Goal: Information Seeking & Learning: Learn about a topic

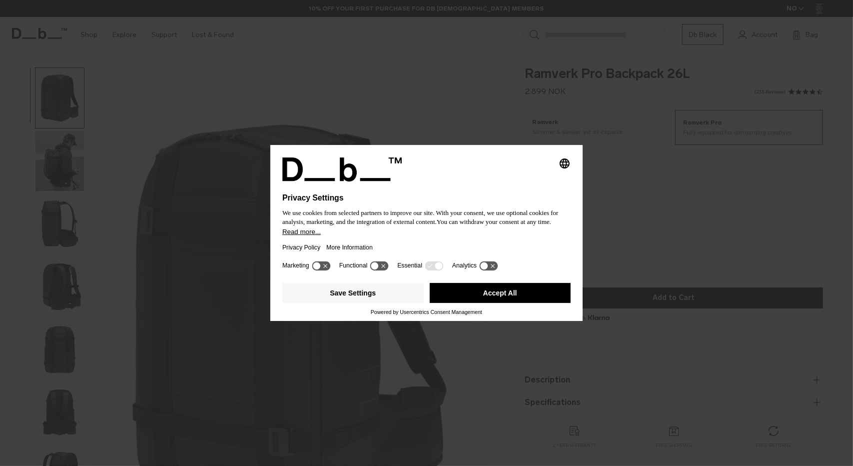
click at [509, 302] on button "Accept All" at bounding box center [500, 293] width 141 height 20
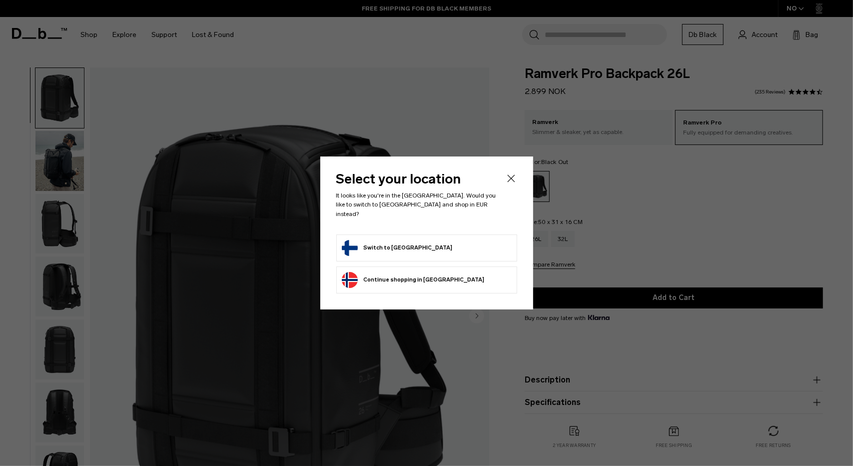
click at [458, 251] on li "Switch to Finland" at bounding box center [426, 247] width 181 height 27
click at [391, 244] on button "Switch to Finland" at bounding box center [397, 248] width 111 height 16
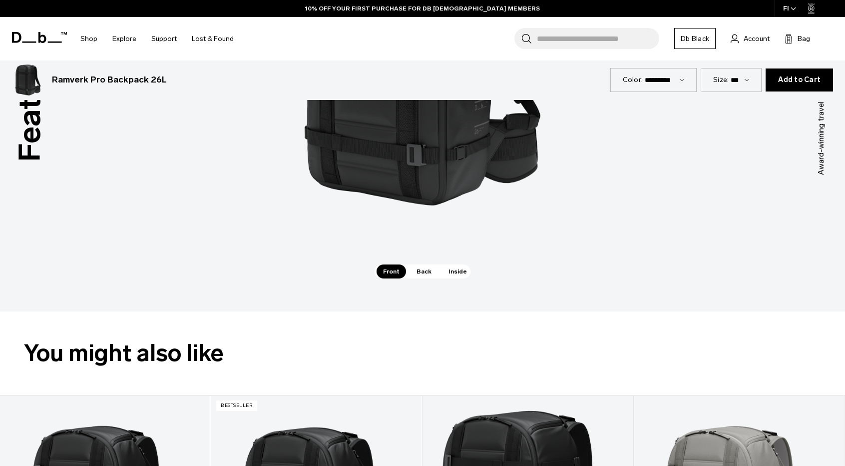
scroll to position [899, 0]
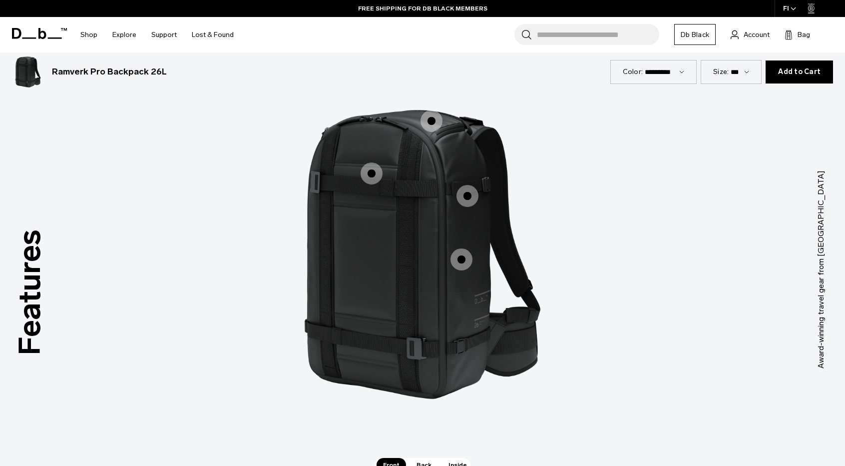
click at [464, 265] on span "1 / 3" at bounding box center [462, 259] width 22 height 22
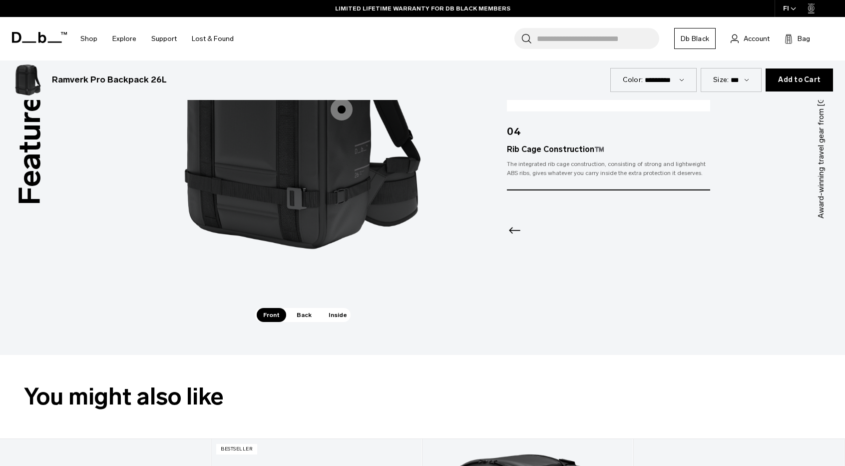
click at [326, 315] on span "Inside" at bounding box center [337, 315] width 31 height 14
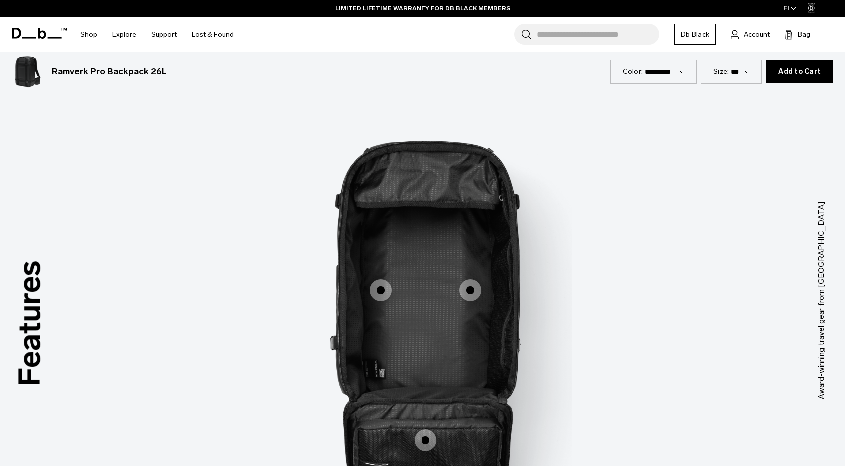
scroll to position [949, 0]
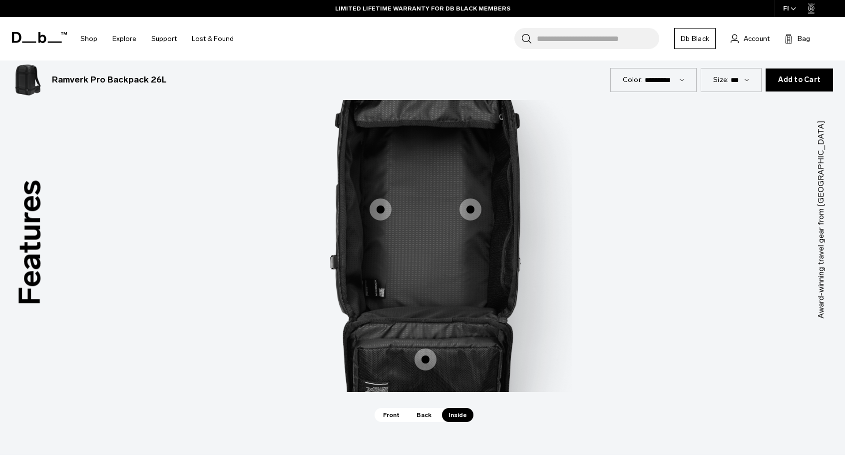
click at [425, 354] on span "3 / 3" at bounding box center [426, 359] width 22 height 22
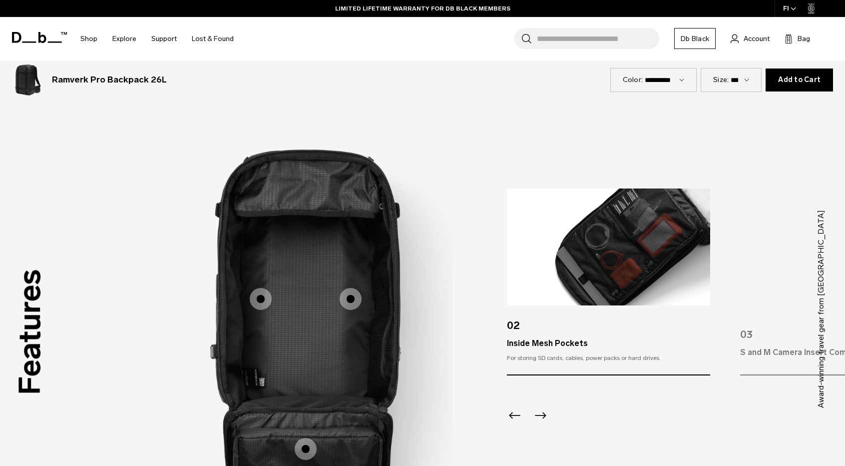
scroll to position [849, 0]
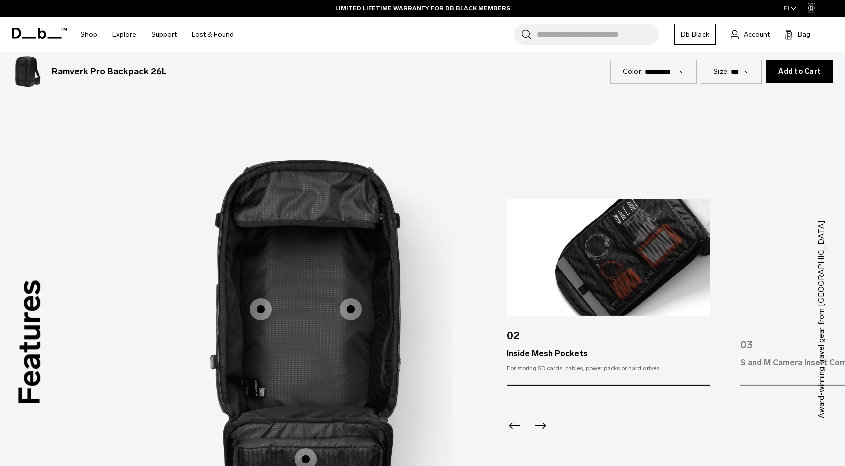
click at [342, 304] on span "3 / 3" at bounding box center [351, 309] width 22 height 22
click at [267, 307] on span "3 / 3" at bounding box center [261, 309] width 22 height 22
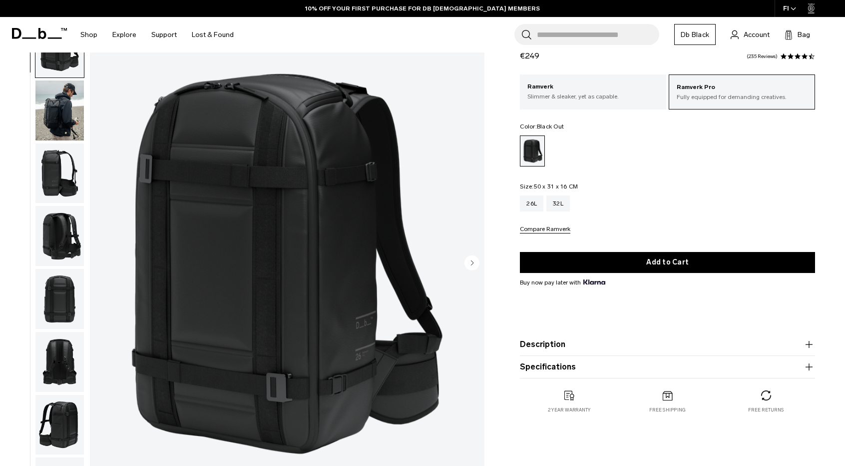
scroll to position [50, 0]
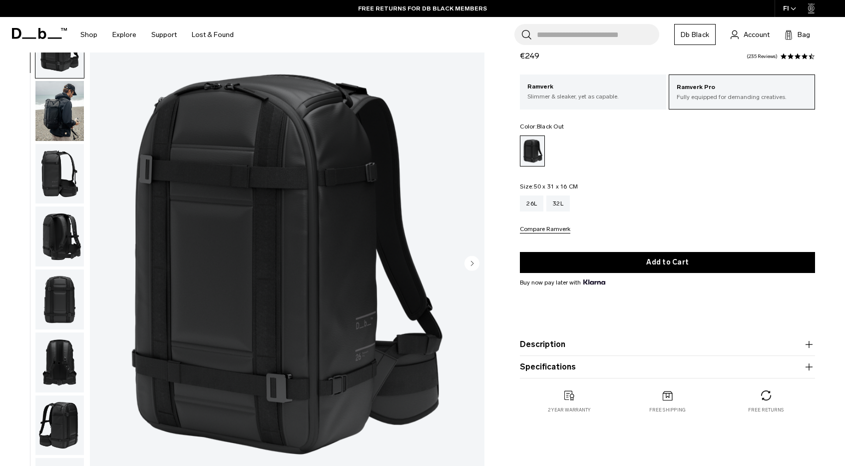
click at [557, 347] on button "Description" at bounding box center [667, 344] width 295 height 12
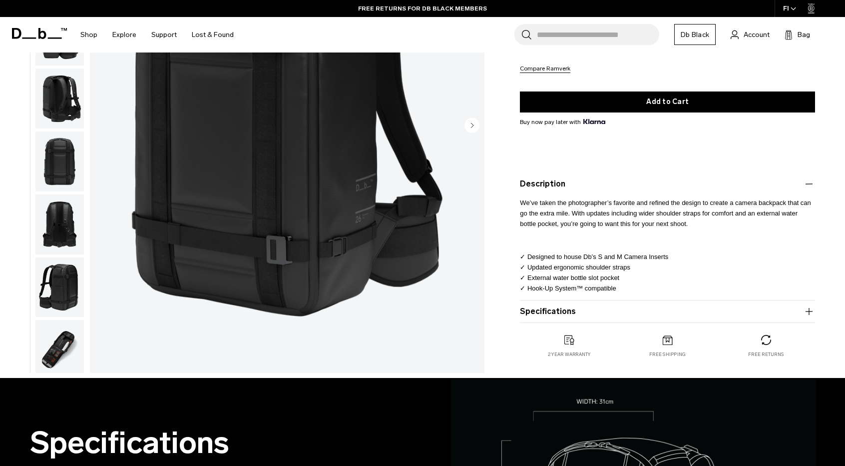
scroll to position [200, 0]
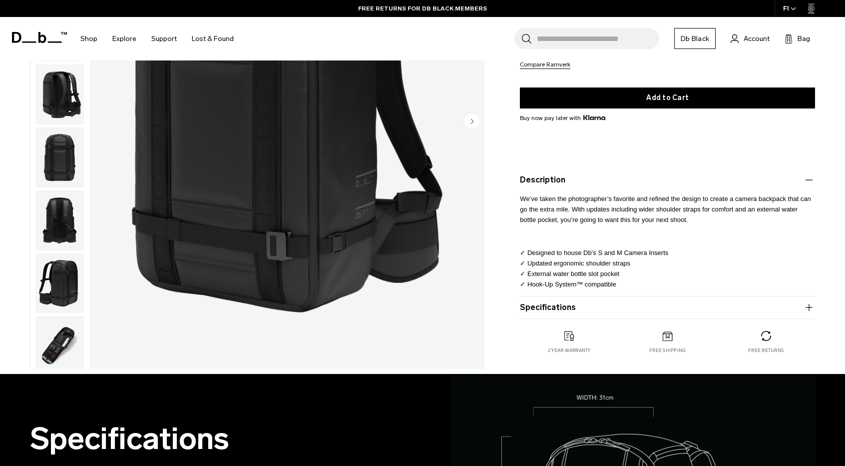
click at [553, 309] on button "Specifications" at bounding box center [667, 307] width 295 height 12
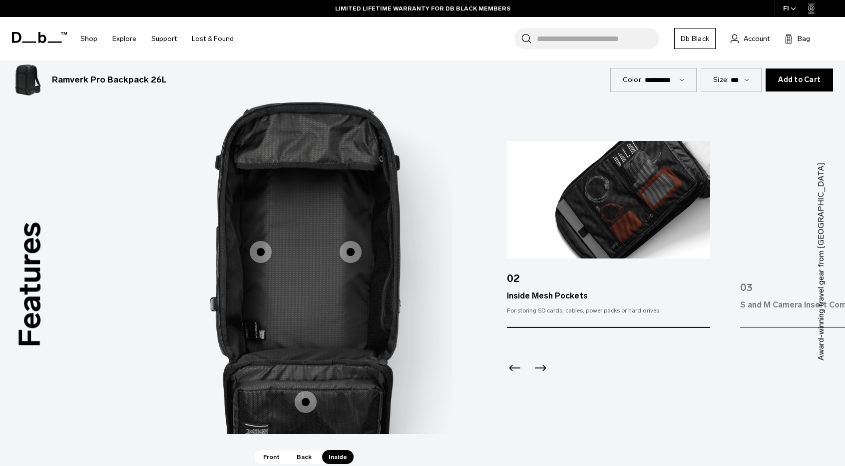
scroll to position [949, 0]
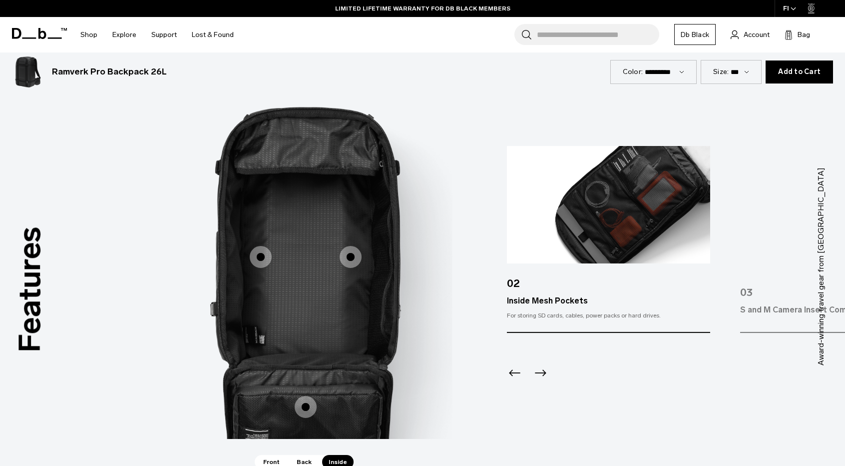
click at [543, 373] on icon "Next slide" at bounding box center [540, 373] width 16 height 16
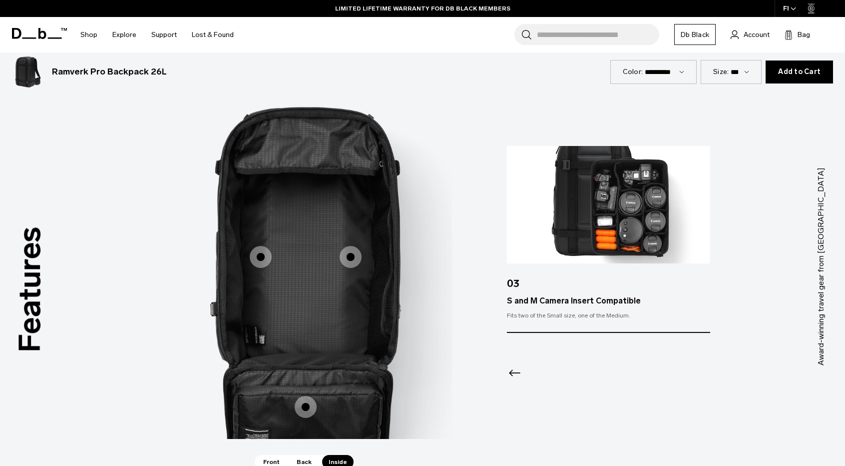
click at [542, 370] on div at bounding box center [608, 360] width 203 height 54
click at [267, 253] on span "3 / 3" at bounding box center [261, 257] width 22 height 22
click at [260, 252] on span "3 / 3" at bounding box center [261, 257] width 22 height 22
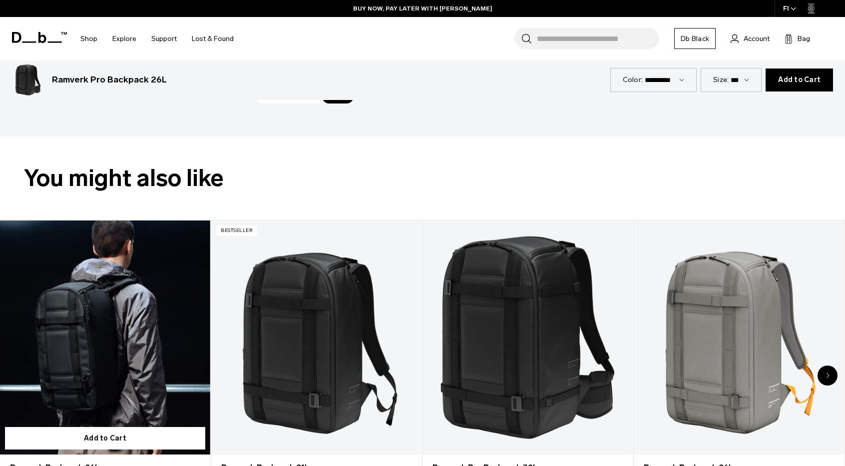
scroll to position [1149, 0]
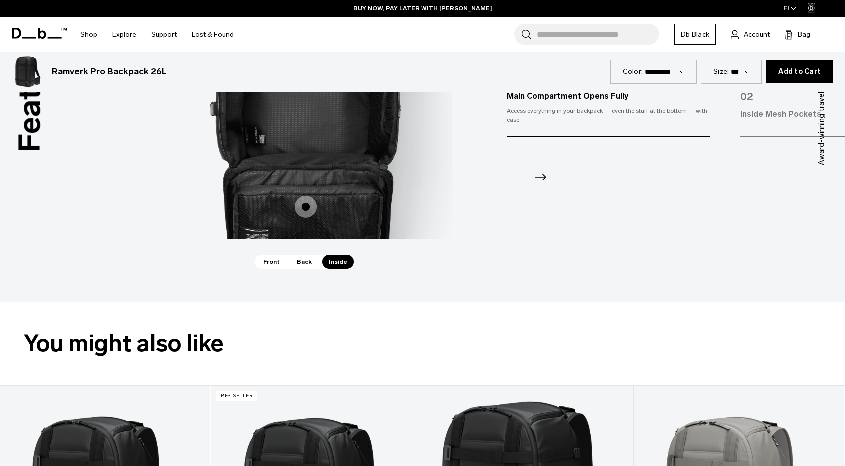
click at [269, 262] on span "Front" at bounding box center [271, 262] width 29 height 14
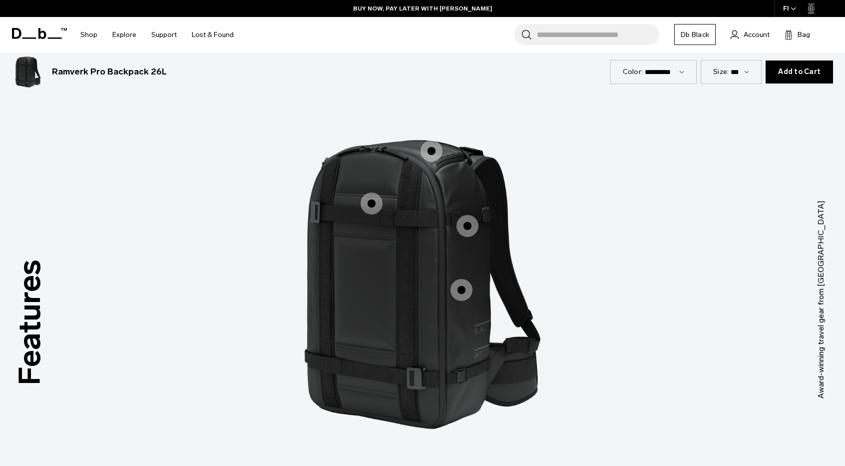
scroll to position [899, 0]
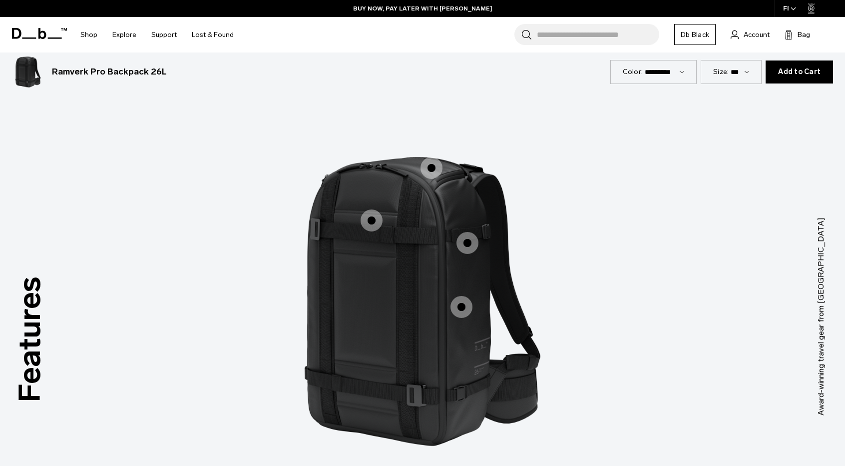
click at [374, 220] on span "1 / 3" at bounding box center [372, 220] width 22 height 22
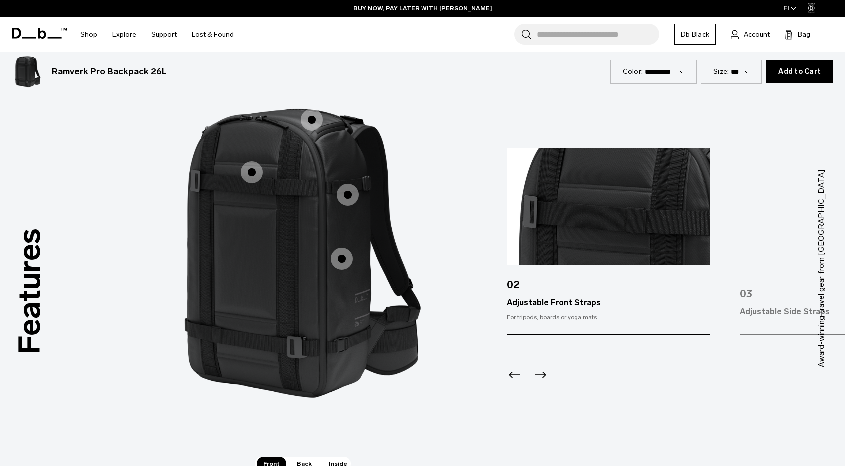
scroll to position [949, 0]
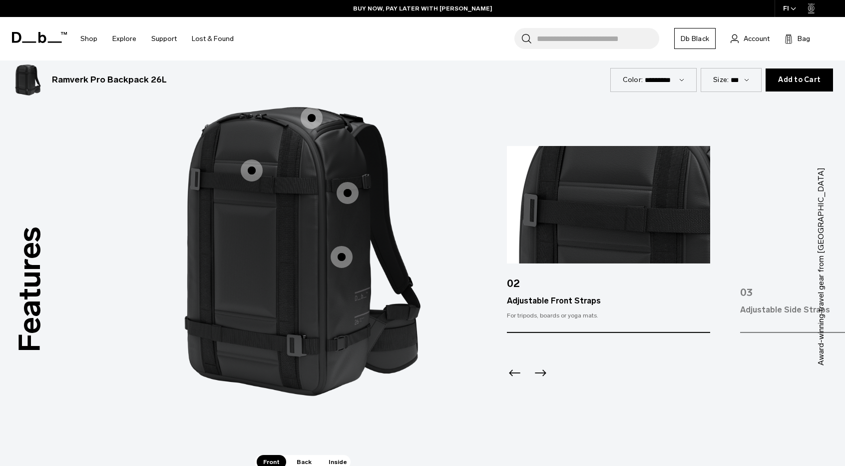
click at [536, 373] on icon "Next slide" at bounding box center [540, 373] width 16 height 16
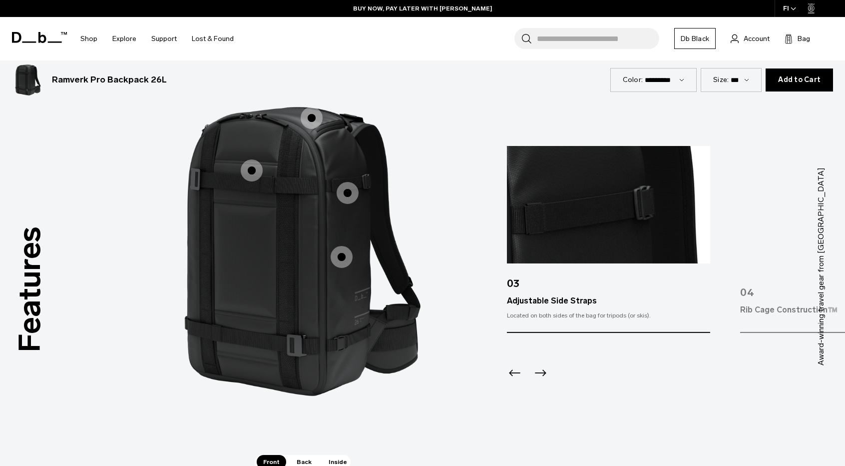
click at [533, 371] on icon "Next slide" at bounding box center [540, 373] width 16 height 16
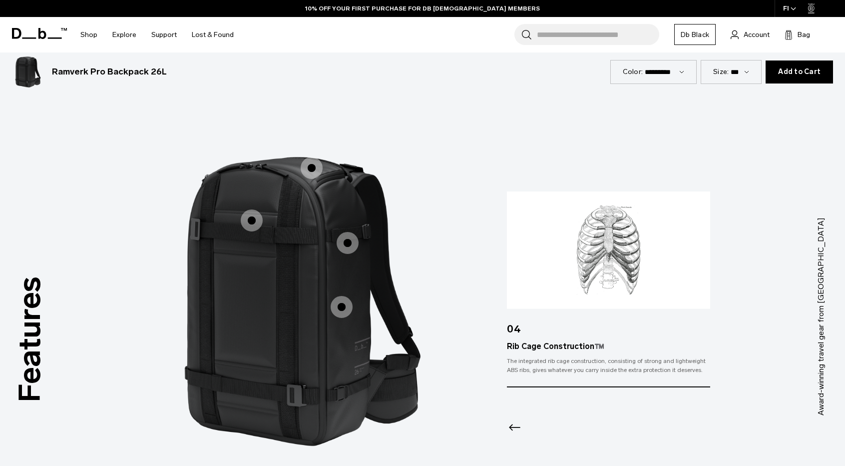
scroll to position [1149, 0]
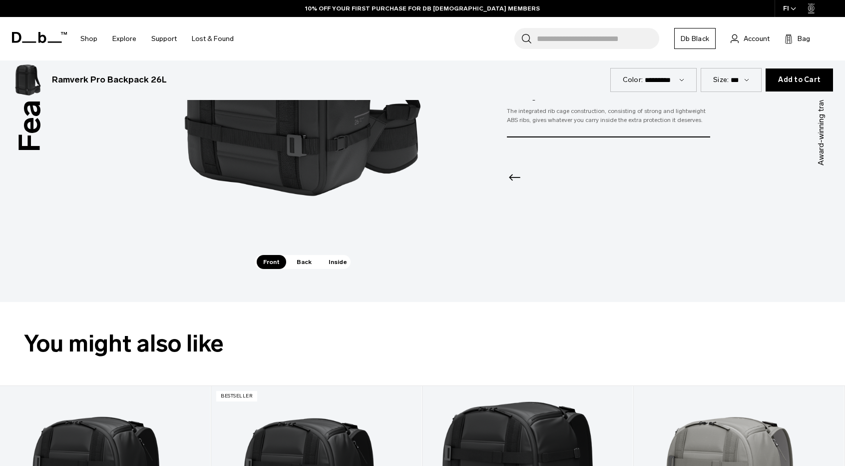
click at [302, 249] on div "Large Top Pocket Large Top Pocket Adjustable Front Straps Adjustable Front Stra…" at bounding box center [303, 59] width 300 height 391
click at [301, 263] on span "Back" at bounding box center [304, 262] width 28 height 14
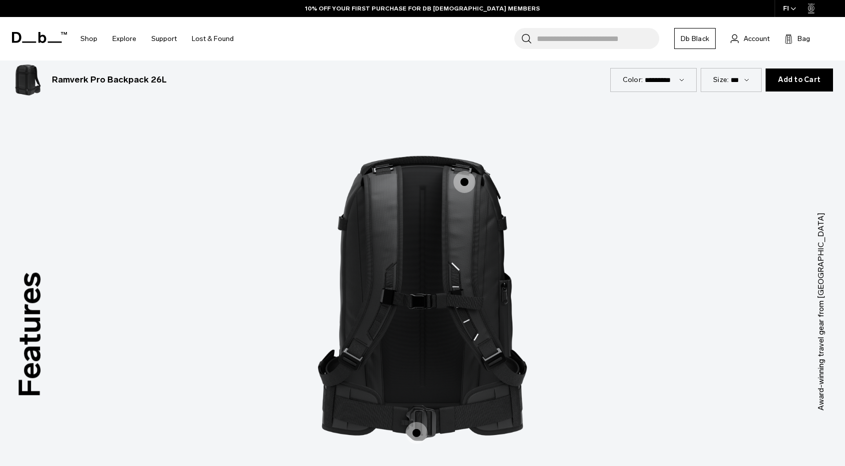
scroll to position [899, 0]
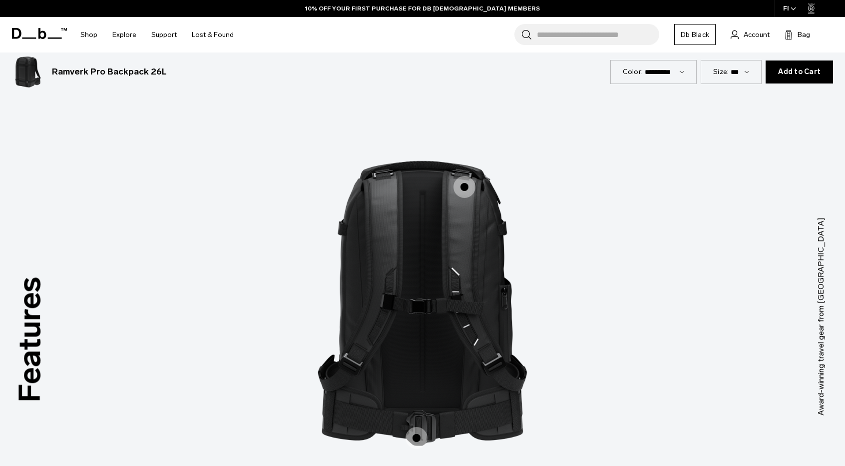
click at [465, 182] on span "2 / 3" at bounding box center [465, 187] width 22 height 22
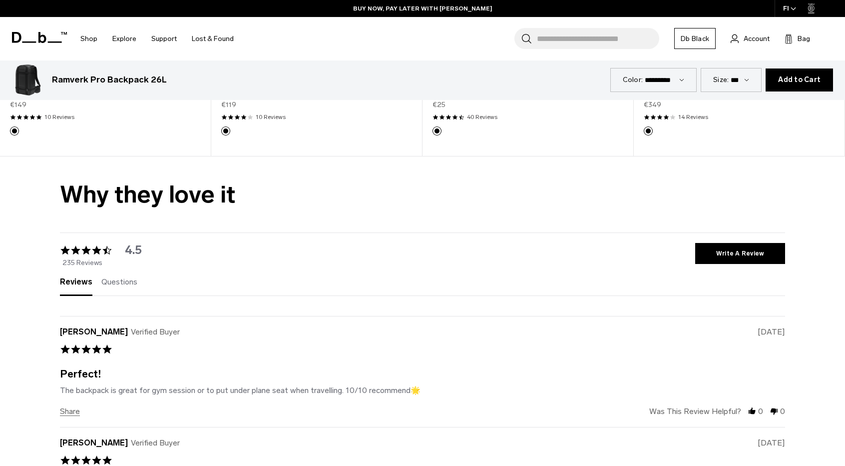
scroll to position [2298, 0]
